Goal: Task Accomplishment & Management: Manage account settings

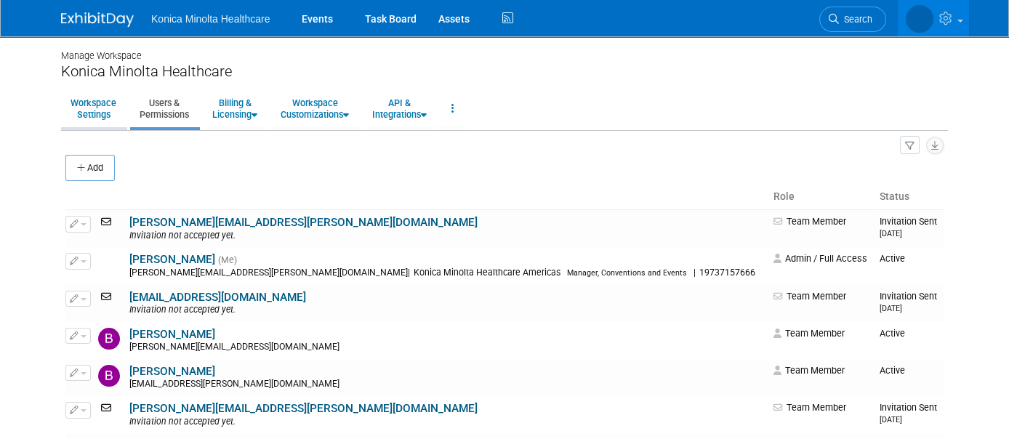
click at [68, 97] on link "Workspace Settings" at bounding box center [93, 109] width 65 height 36
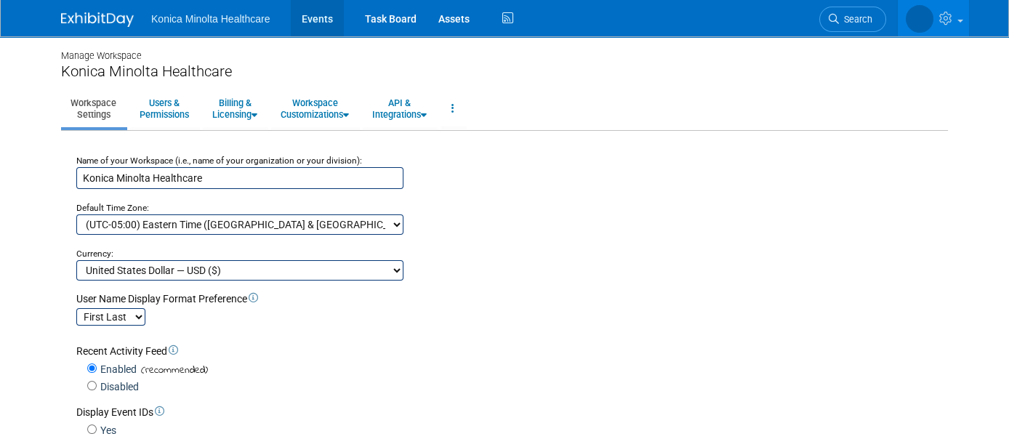
click at [326, 15] on link "Events" at bounding box center [317, 18] width 53 height 36
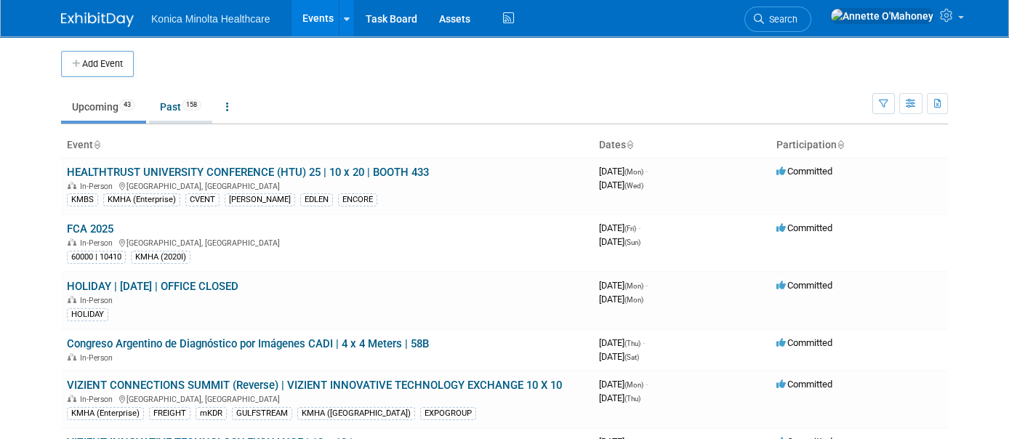
click at [155, 105] on link "Past 158" at bounding box center [180, 107] width 63 height 28
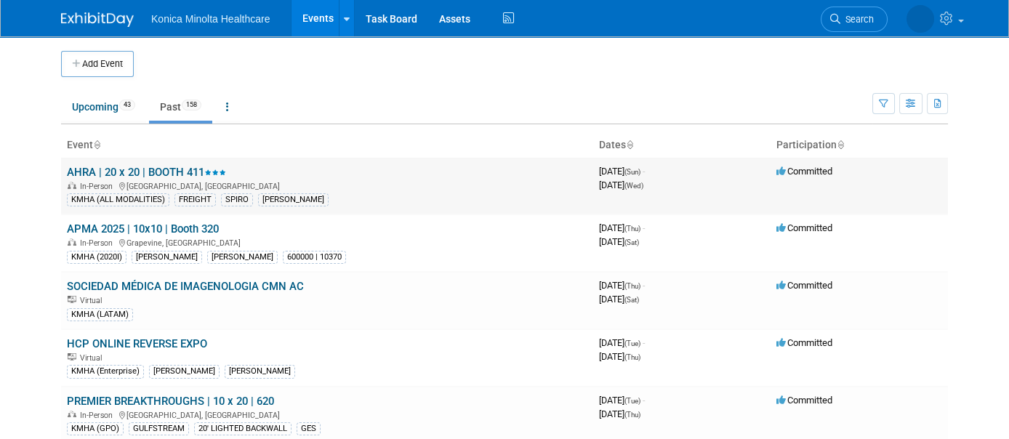
click at [151, 173] on link "AHRA | 20 x 20 | BOOTH 411" at bounding box center [146, 172] width 159 height 13
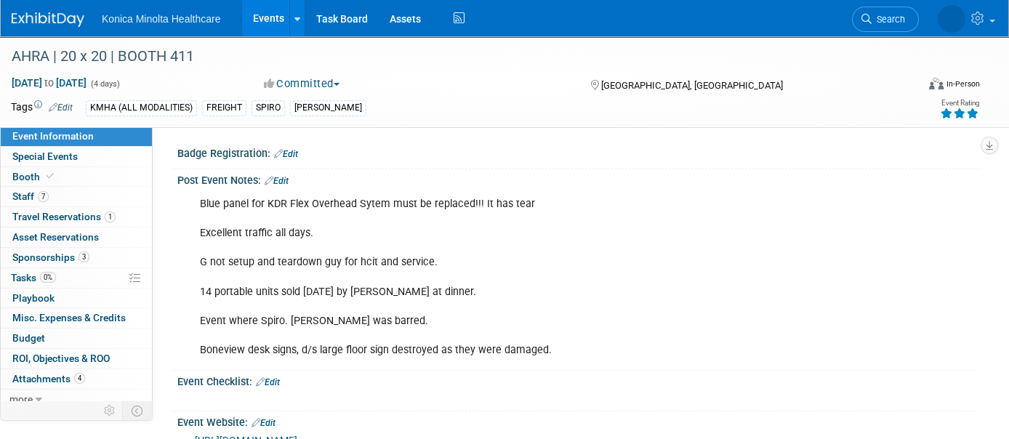
click at [281, 177] on link "Edit" at bounding box center [277, 181] width 24 height 10
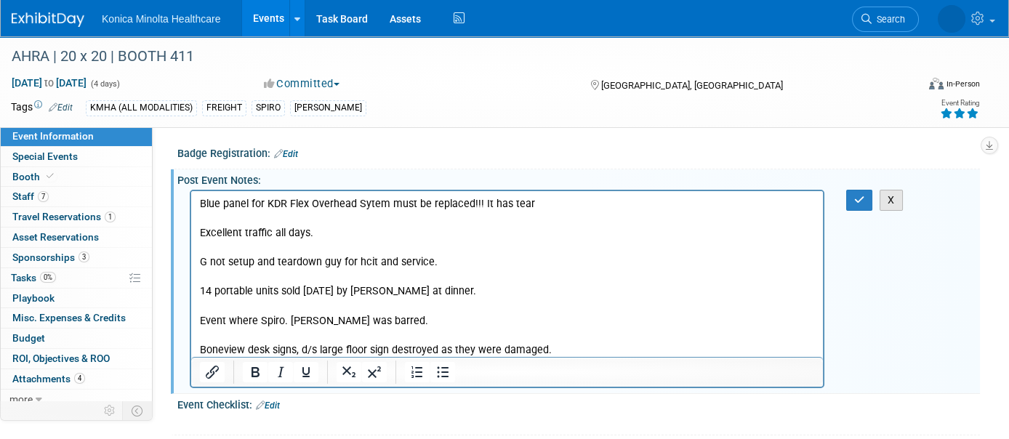
click at [894, 201] on button "X" at bounding box center [891, 200] width 23 height 21
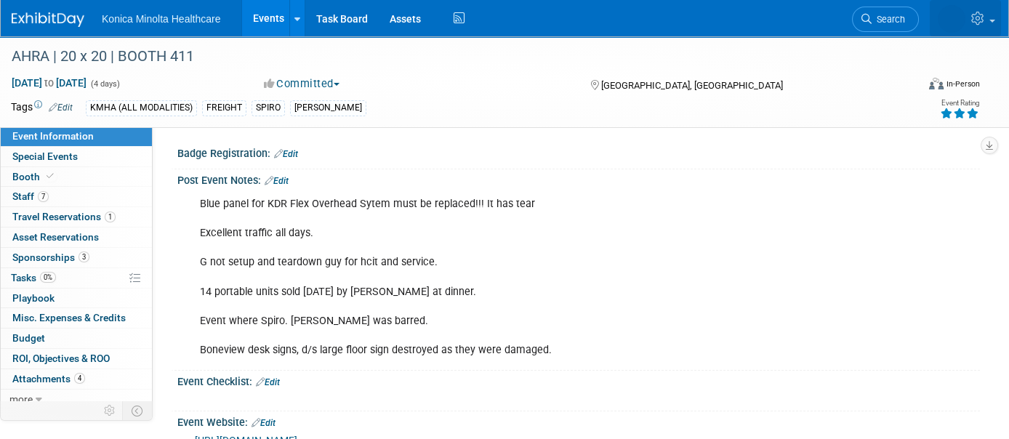
click at [991, 15] on link at bounding box center [965, 18] width 71 height 36
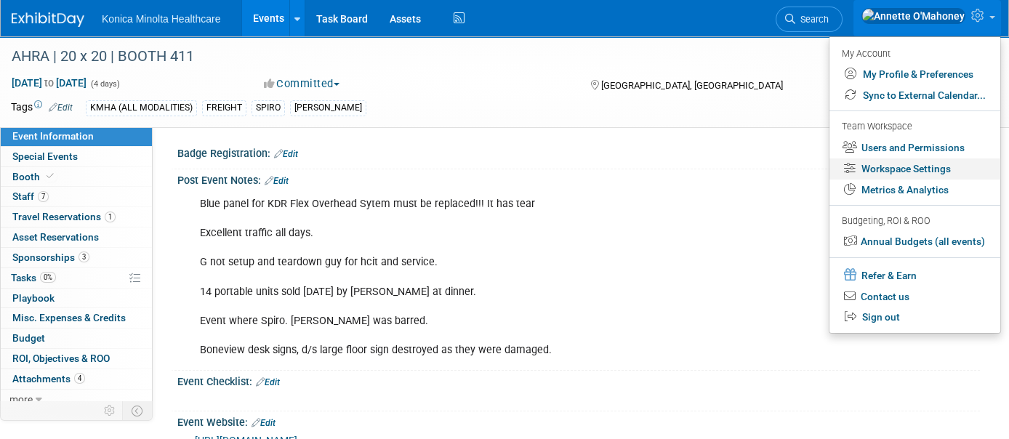
click at [930, 168] on link "Workspace Settings" at bounding box center [914, 168] width 171 height 21
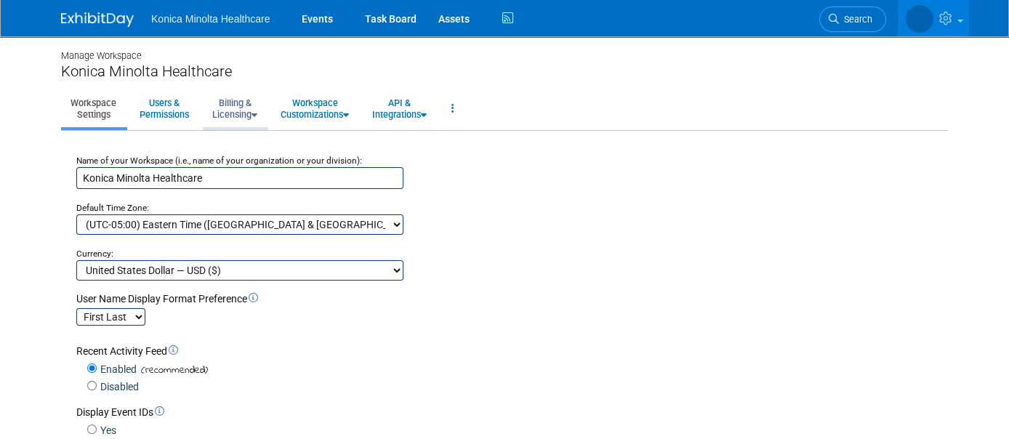
click at [214, 102] on link "Billing & Licensing" at bounding box center [235, 109] width 64 height 36
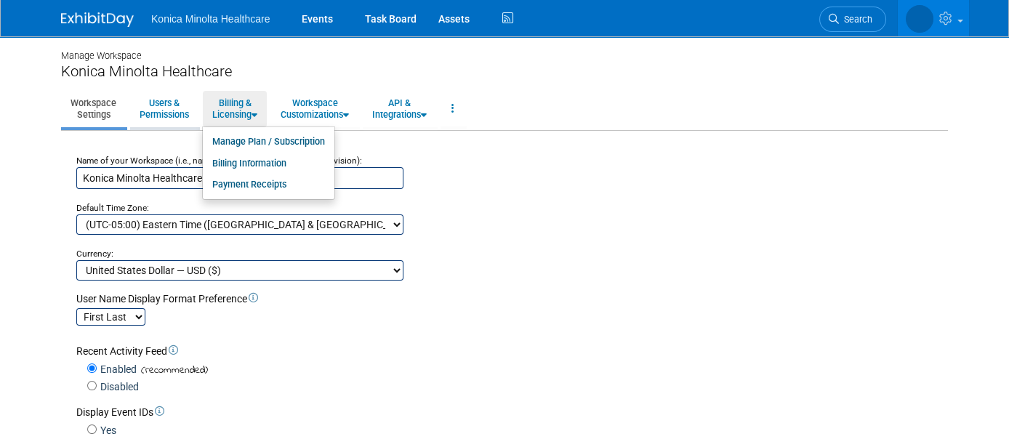
click at [164, 110] on link "Users & Permissions" at bounding box center [164, 109] width 68 height 36
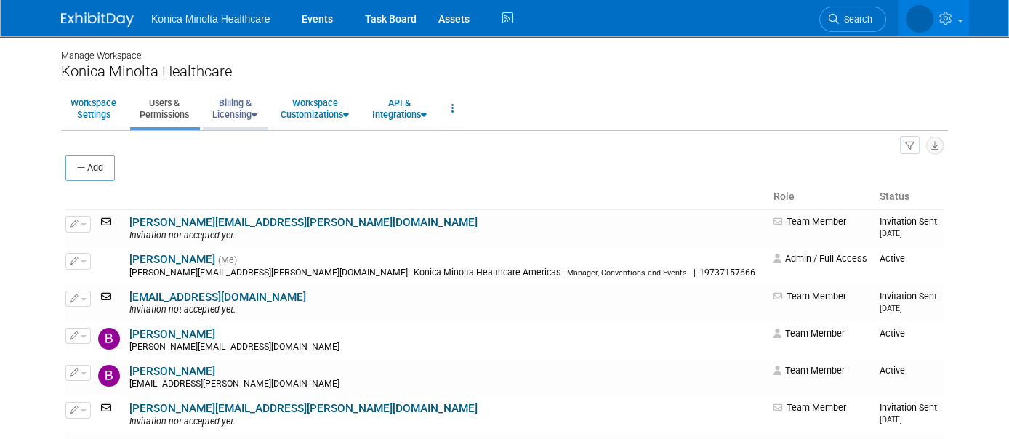
click at [229, 106] on link "Billing & Licensing" at bounding box center [235, 109] width 64 height 36
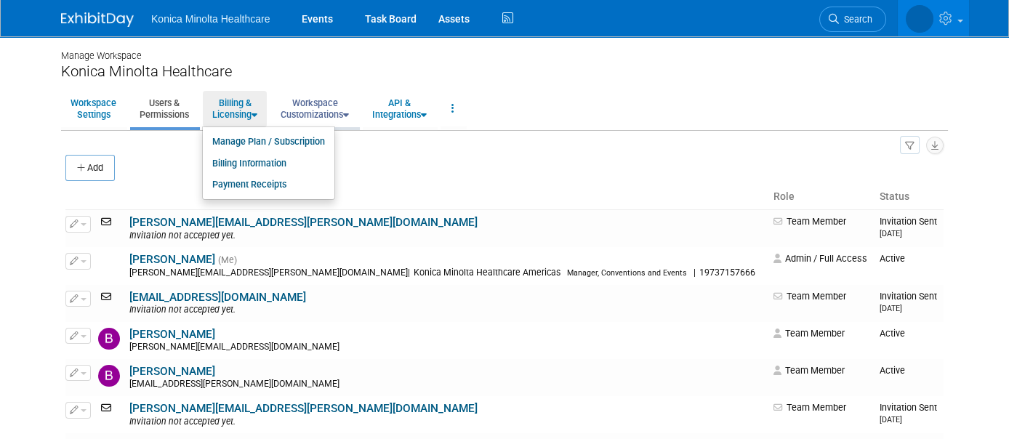
click at [320, 105] on link "Workspace Customizations" at bounding box center [314, 109] width 87 height 36
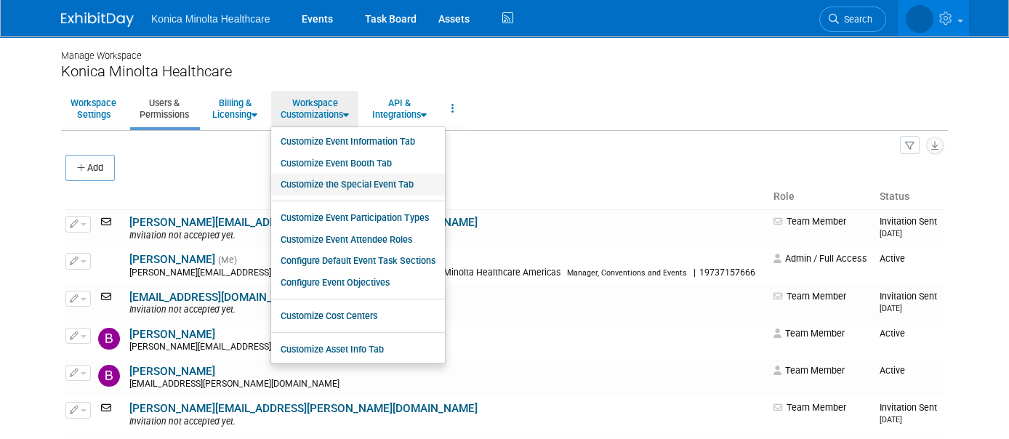
click at [331, 182] on link "Customize the Special Event Tab" at bounding box center [358, 185] width 174 height 22
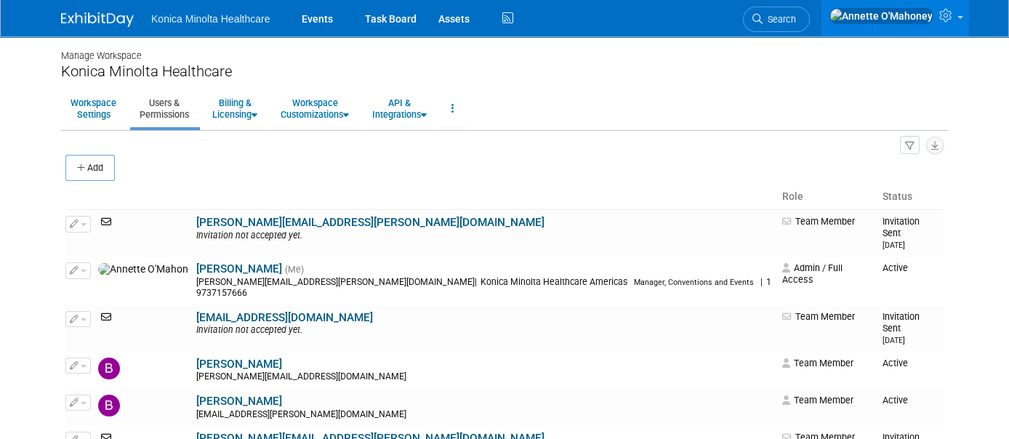
click at [834, 438] on html "Konica Minolta Healthcare Events Task Board Assets Activity Feed" at bounding box center [504, 219] width 1009 height 439
click at [262, 22] on li "Konica Minolta Healthcare" at bounding box center [221, 13] width 140 height 21
click at [321, 14] on link "Events" at bounding box center [317, 18] width 53 height 36
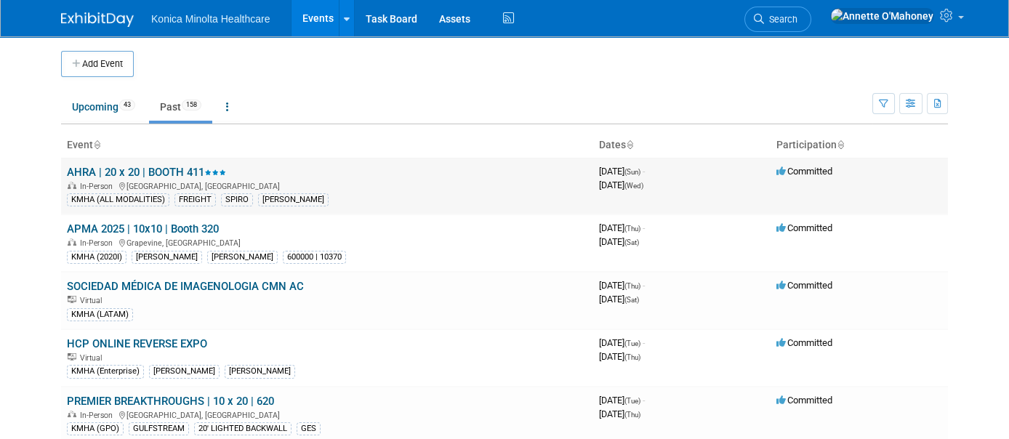
click at [185, 174] on link "AHRA | 20 x 20 | BOOTH 411" at bounding box center [146, 172] width 159 height 13
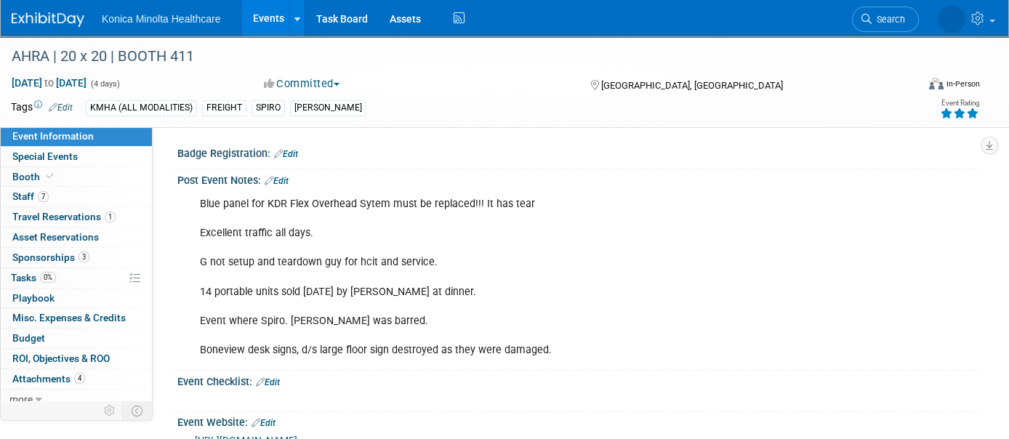
click at [289, 176] on link "Edit" at bounding box center [277, 181] width 24 height 10
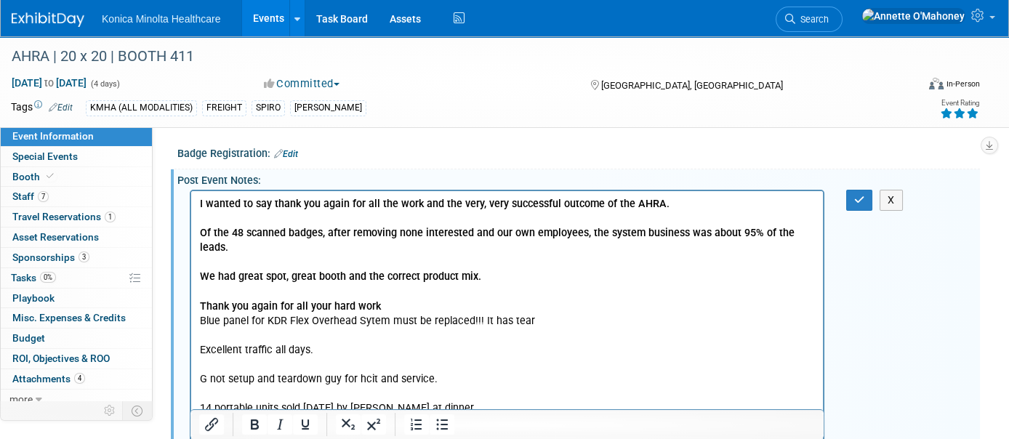
click at [297, 222] on p "Rich Text Area. Press ALT-0 for help." at bounding box center [507, 219] width 615 height 15
